Goal: Information Seeking & Learning: Learn about a topic

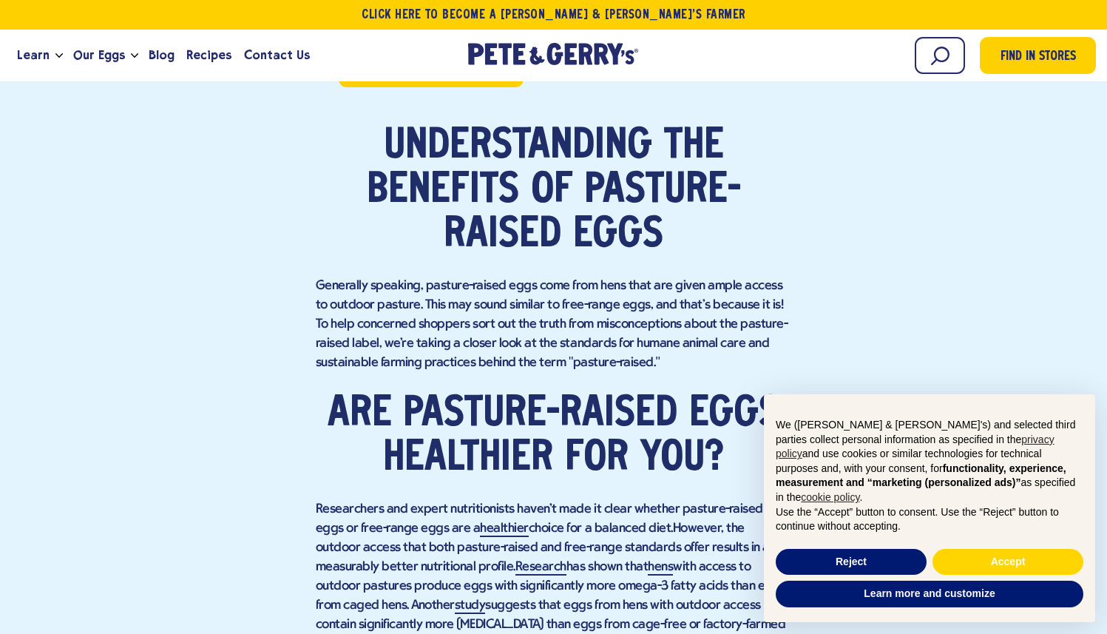
scroll to position [862, 0]
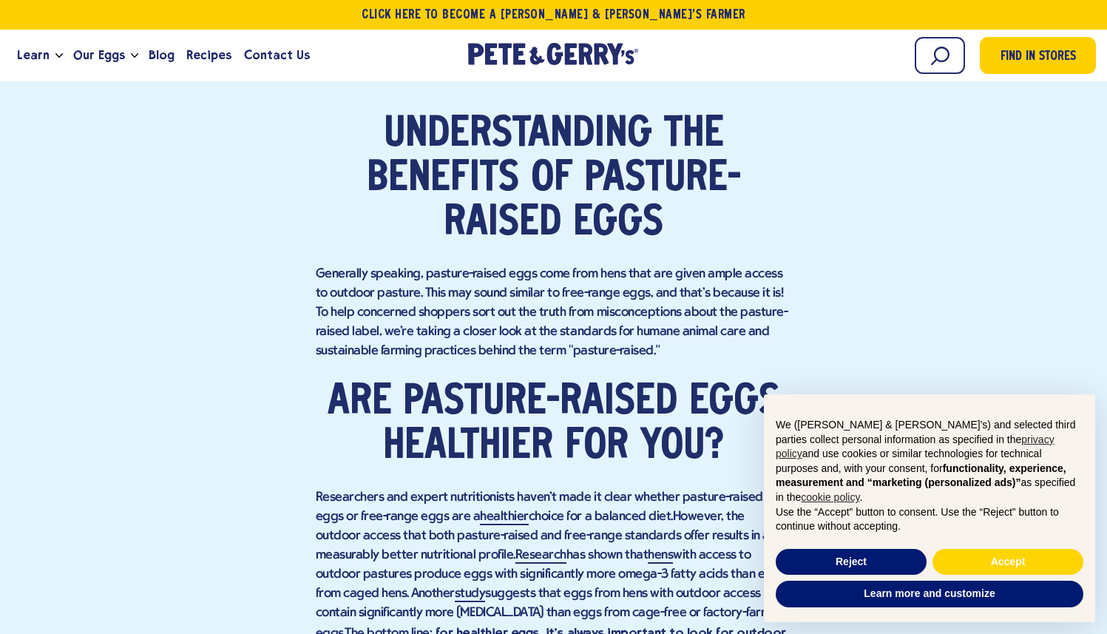
click at [675, 312] on p "Generally speaking, pasture-raised eggs come from hens that are given ample acc…" at bounding box center [554, 313] width 476 height 96
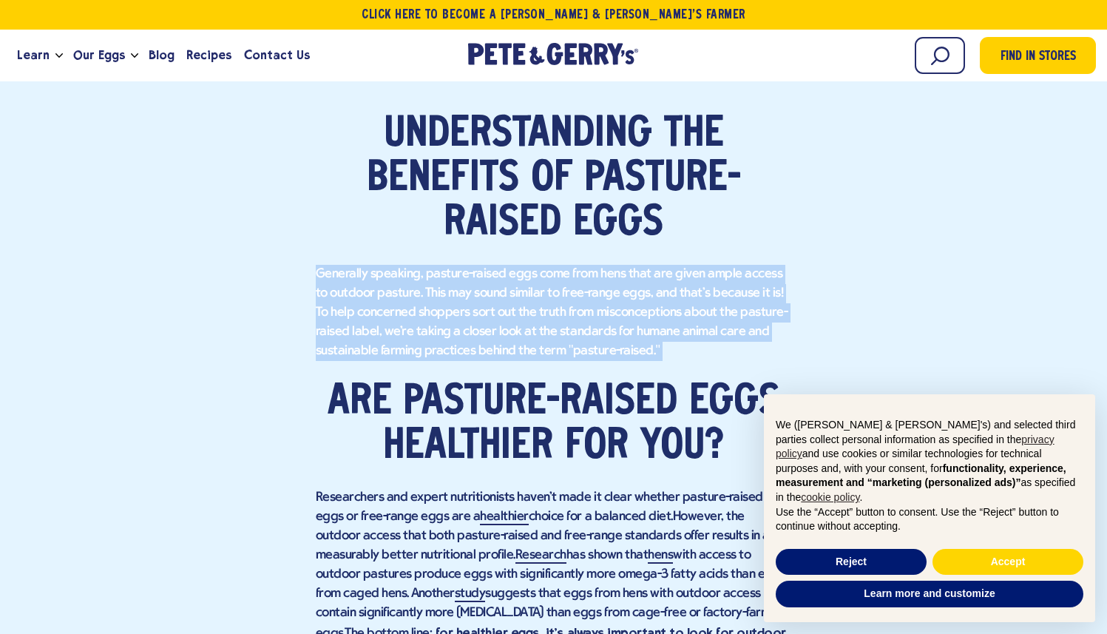
copy div "Generally speaking, pasture-raised eggs come from hens that are given ample acc…"
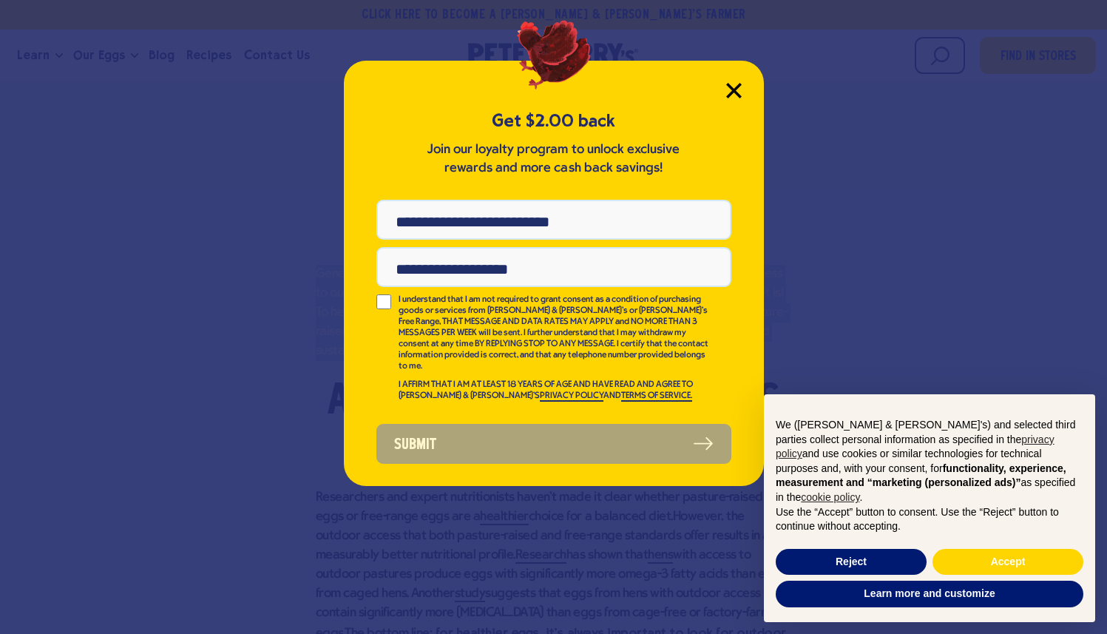
click at [730, 92] on icon "Close Modal" at bounding box center [734, 91] width 16 height 16
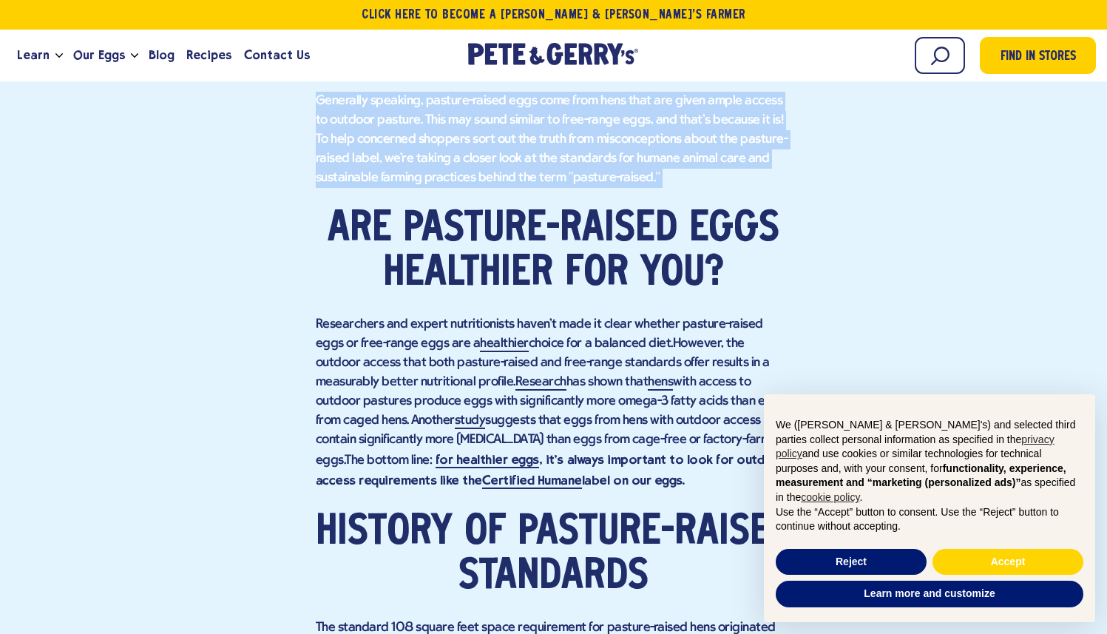
scroll to position [1042, 0]
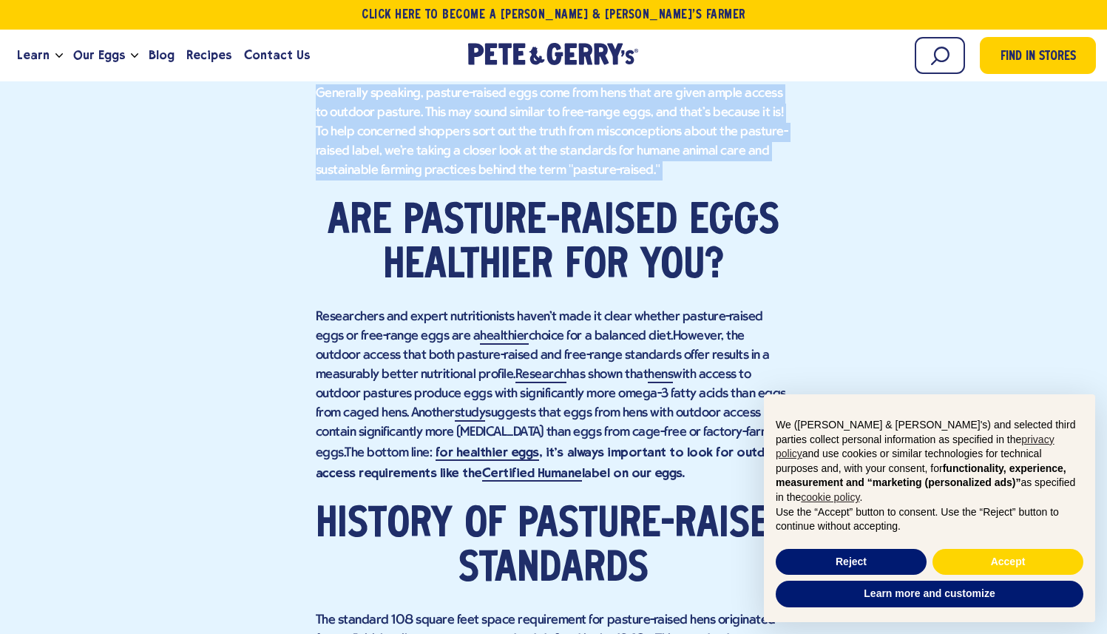
click at [643, 325] on p "Researchers and expert nutritionists haven't made it clear whether pasture-rais…" at bounding box center [554, 396] width 476 height 176
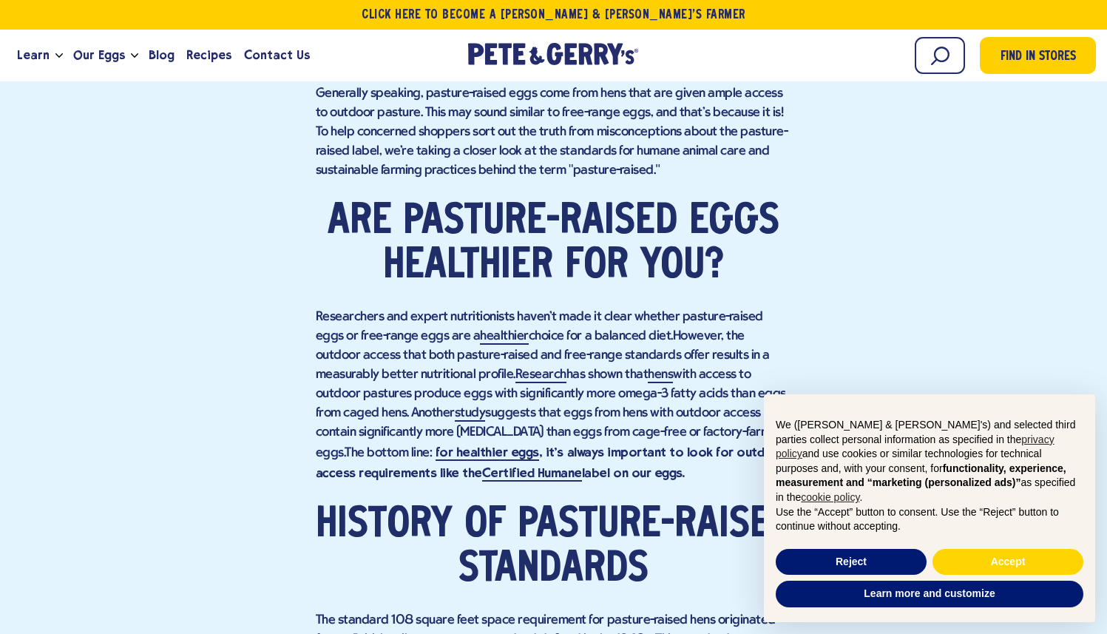
click at [643, 325] on p "Researchers and expert nutritionists haven't made it clear whether pasture-rais…" at bounding box center [554, 396] width 476 height 176
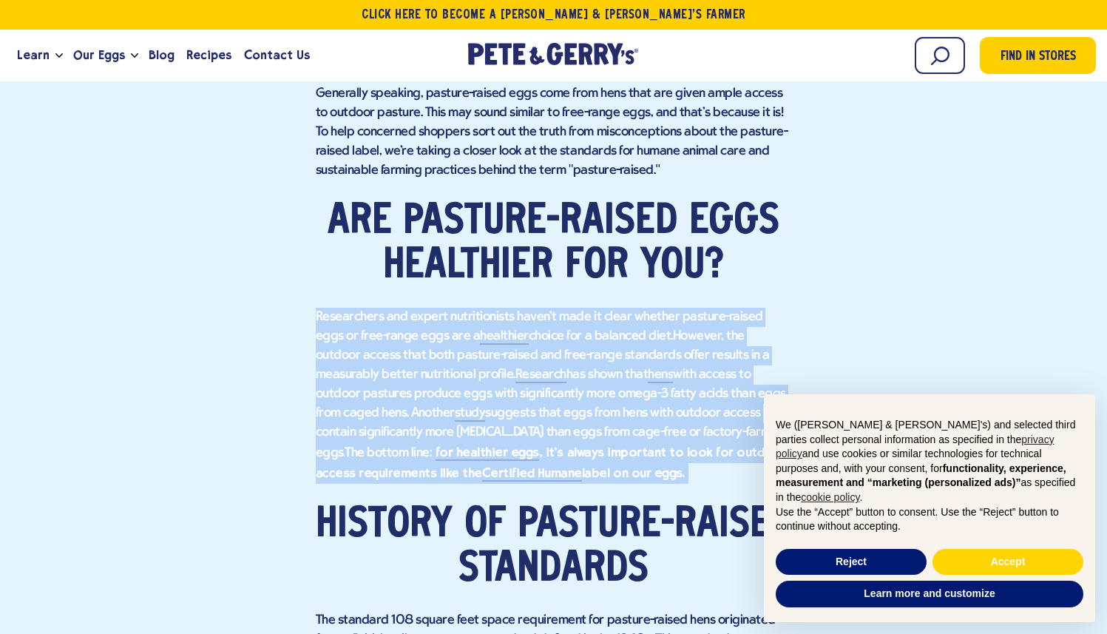
click at [655, 336] on p "Researchers and expert nutritionists haven't made it clear whether pasture-rais…" at bounding box center [554, 396] width 476 height 176
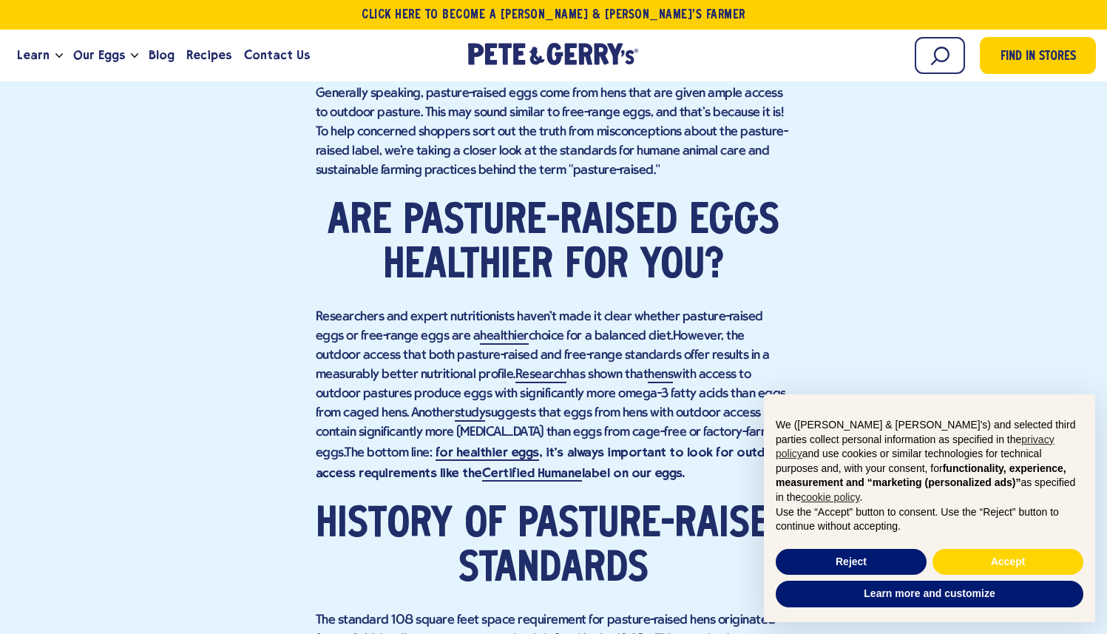
click at [655, 336] on p "Researchers and expert nutritionists haven't made it clear whether pasture-rais…" at bounding box center [554, 396] width 476 height 176
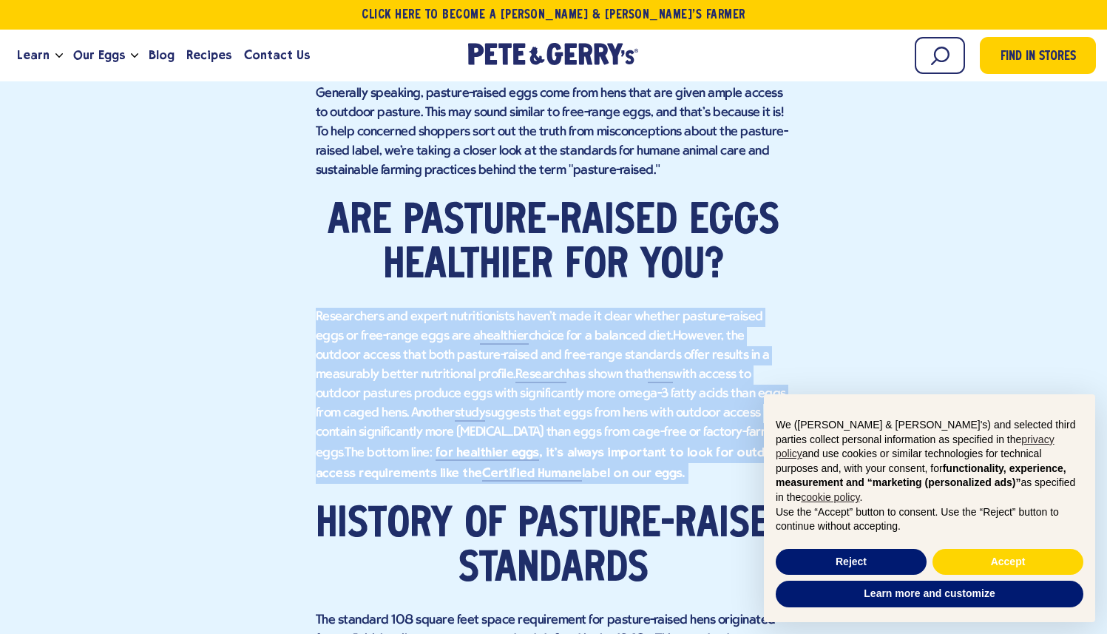
click at [609, 341] on p "Researchers and expert nutritionists haven't made it clear whether pasture-rais…" at bounding box center [554, 396] width 476 height 176
drag, startPoint x: 536, startPoint y: 314, endPoint x: 531, endPoint y: 498, distance: 183.5
drag, startPoint x: 541, startPoint y: 501, endPoint x: 540, endPoint y: 311, distance: 189.4
